Goal: Task Accomplishment & Management: Manage account settings

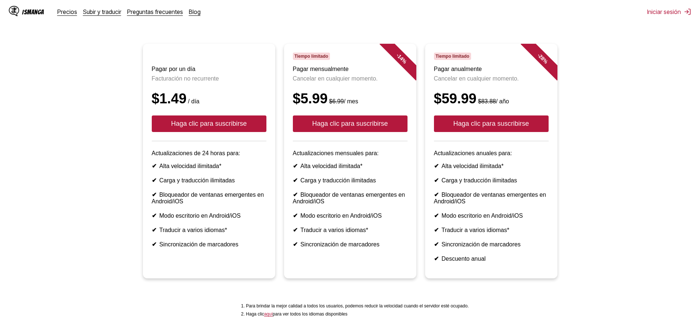
scroll to position [53, 0]
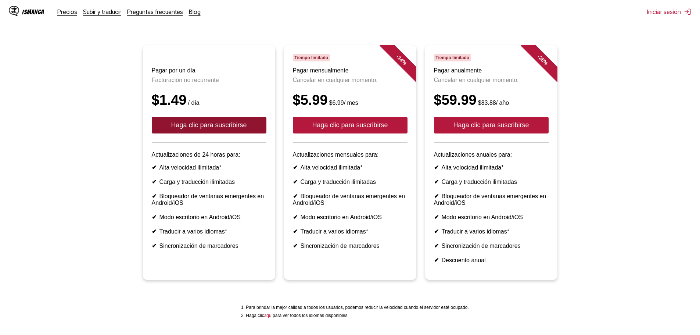
click at [176, 133] on button "Haga clic para suscribirse" at bounding box center [209, 125] width 115 height 17
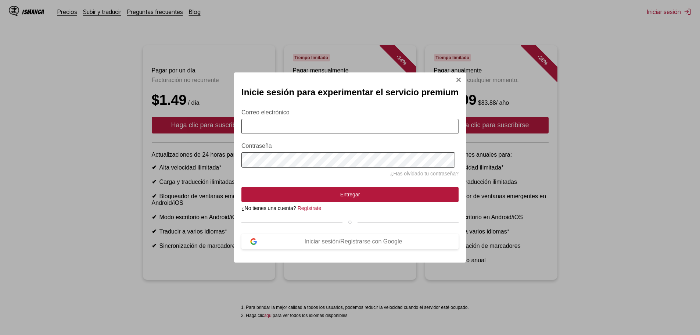
click at [299, 120] on input "Correo electrónico" at bounding box center [349, 126] width 217 height 15
type input "**********"
click at [309, 210] on font "Regístrate" at bounding box center [309, 208] width 24 height 6
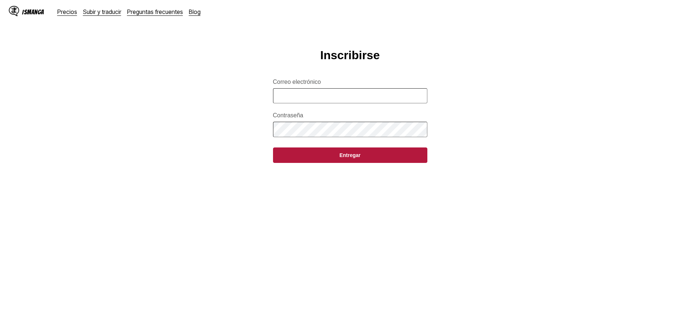
click at [382, 103] on input "Correo electrónico" at bounding box center [350, 95] width 154 height 15
type input "**********"
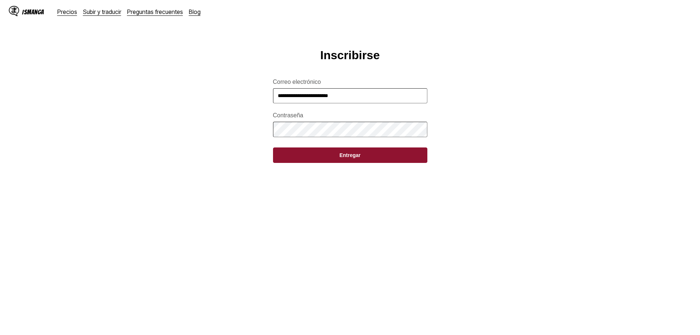
click at [374, 162] on button "Entregar" at bounding box center [350, 154] width 154 height 15
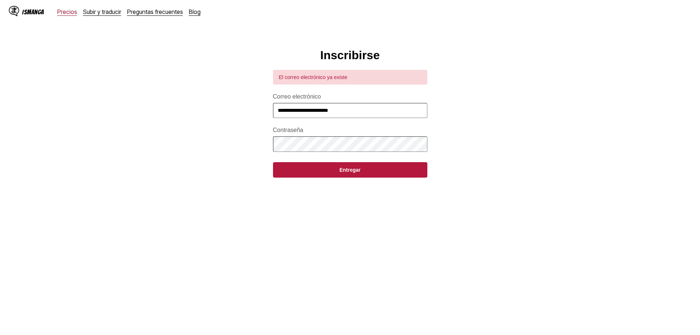
click at [70, 15] on font "Precios" at bounding box center [67, 11] width 20 height 7
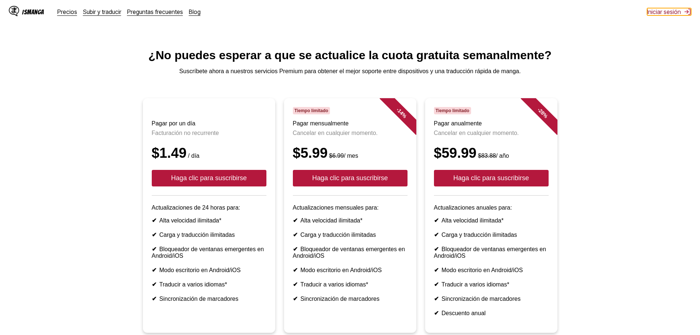
click at [658, 11] on font "Iniciar sesión" at bounding box center [664, 11] width 34 height 7
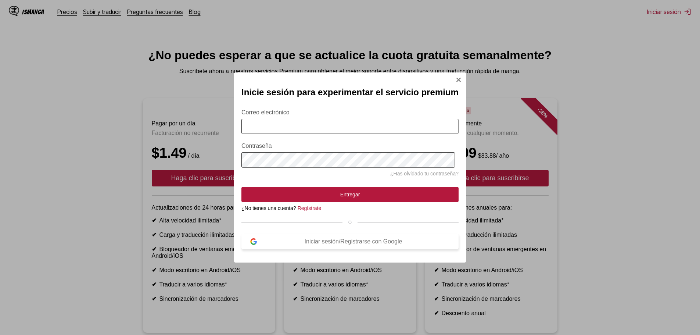
click at [381, 242] on font "Iniciar sesión/Registrarse con Google" at bounding box center [353, 241] width 98 height 6
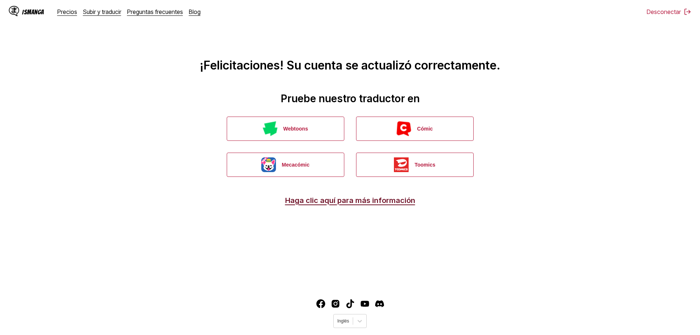
click at [354, 202] on font "Haga clic aquí para más información" at bounding box center [350, 200] width 130 height 9
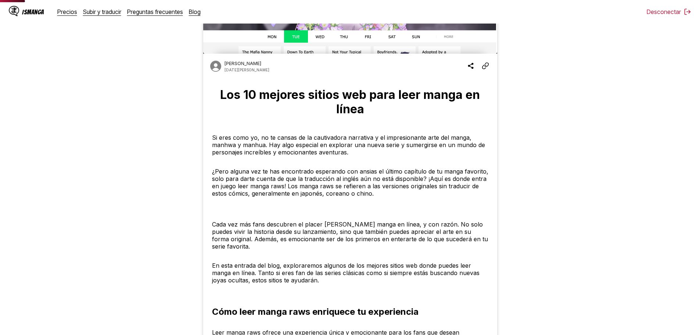
scroll to position [54, 0]
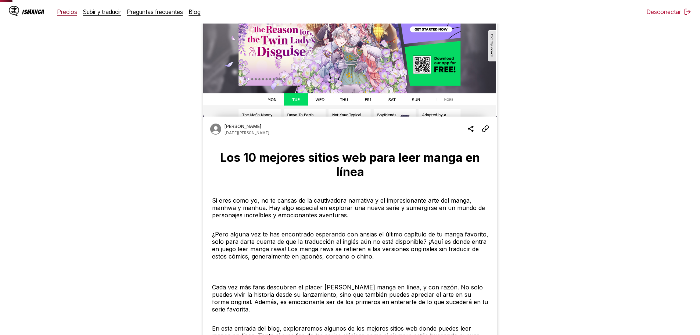
click at [72, 11] on font "Precios" at bounding box center [67, 11] width 20 height 7
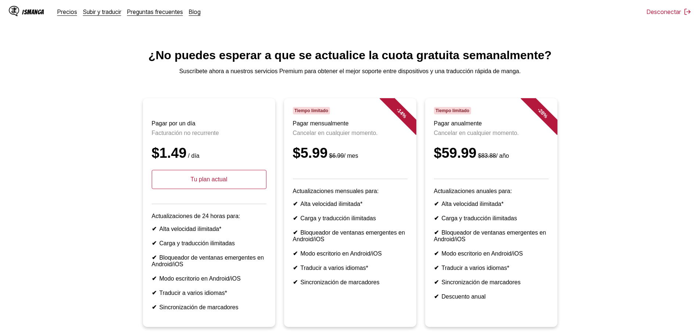
click at [207, 189] on p "Tu plan actual" at bounding box center [209, 179] width 115 height 19
click at [32, 11] on font "IsManga" at bounding box center [33, 11] width 22 height 7
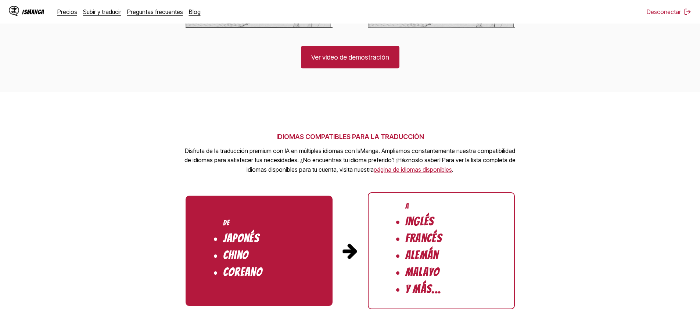
scroll to position [588, 0]
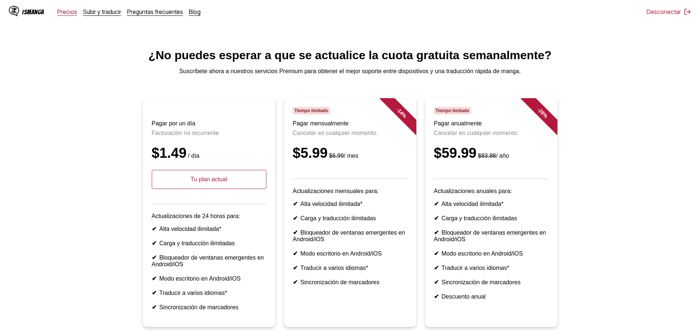
click at [64, 12] on font "Precios" at bounding box center [67, 11] width 20 height 7
click at [148, 14] on font "Preguntas frecuentes" at bounding box center [155, 11] width 56 height 7
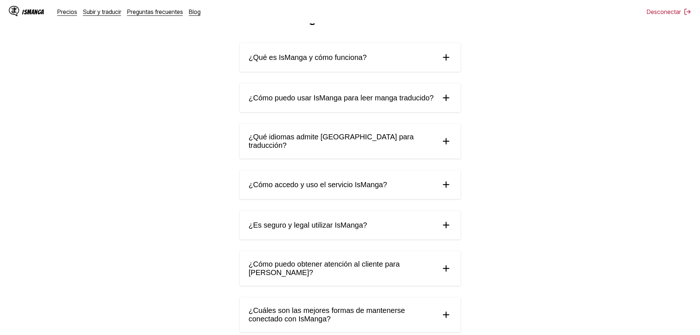
scroll to position [73, 0]
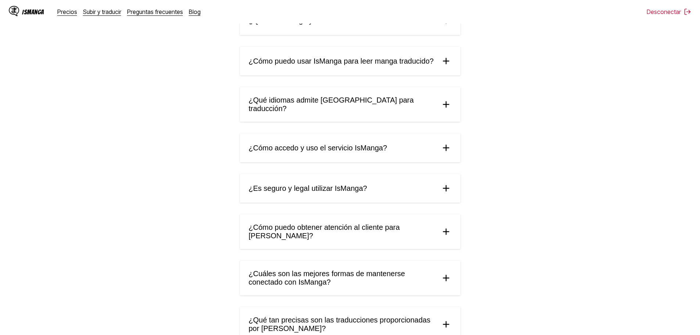
click at [439, 180] on summary "¿Es seguro y legal utilizar IsManga?" at bounding box center [350, 188] width 220 height 29
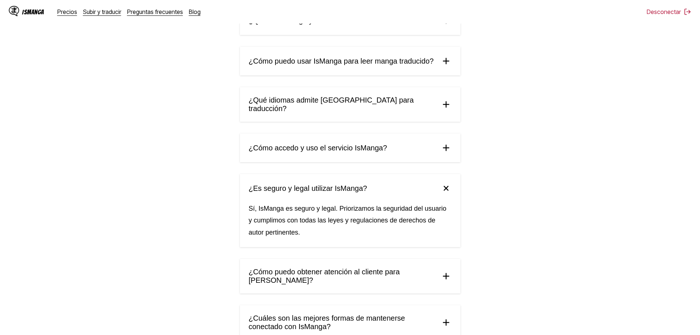
click at [439, 180] on summary "¿Es seguro y legal utilizar IsManga?" at bounding box center [350, 188] width 220 height 29
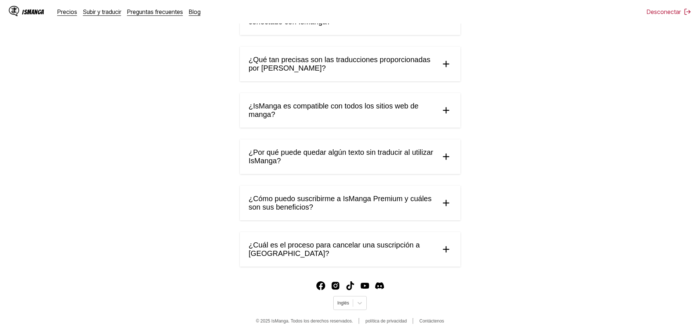
scroll to position [342, 0]
click at [433, 241] on span "¿Cuál es el proceso para cancelar una suscripción a [GEOGRAPHIC_DATA]?" at bounding box center [342, 249] width 186 height 17
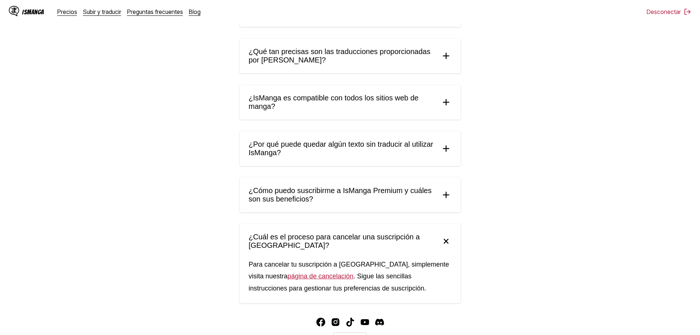
scroll to position [378, 0]
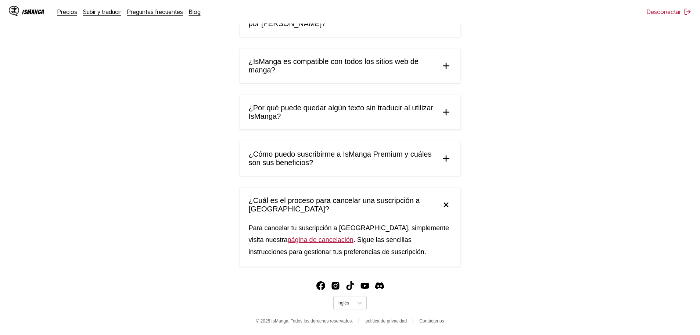
click at [299, 243] on font "página de cancelación" at bounding box center [321, 239] width 66 height 7
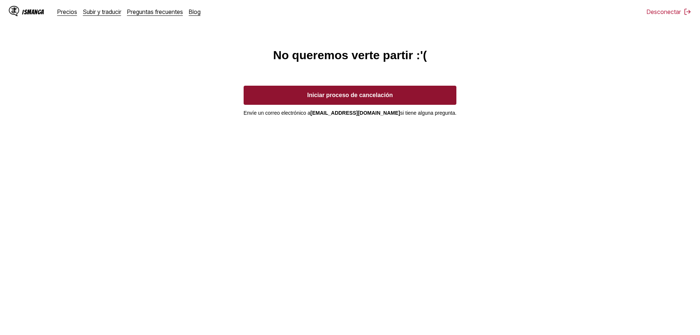
click at [404, 102] on button "Iniciar proceso de cancelación" at bounding box center [349, 95] width 213 height 19
